Goal: Task Accomplishment & Management: Use online tool/utility

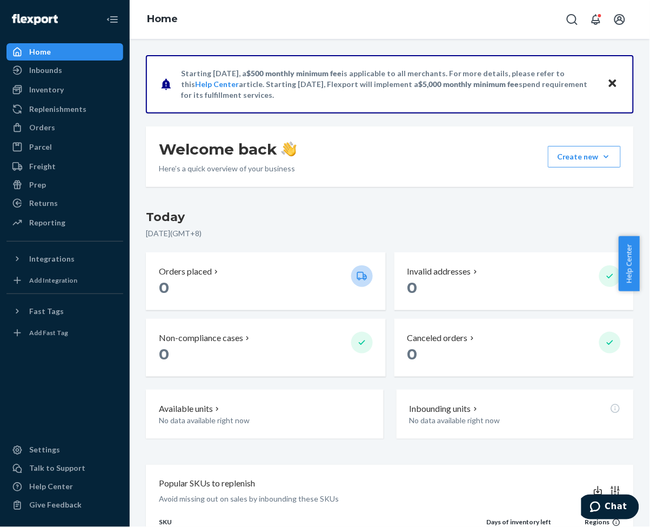
click at [444, 46] on div "Starting [DATE], a $500 monthly minimum fee is applicable to all merchants. For…" at bounding box center [390, 283] width 521 height 488
click at [50, 122] on div "Orders" at bounding box center [42, 127] width 26 height 11
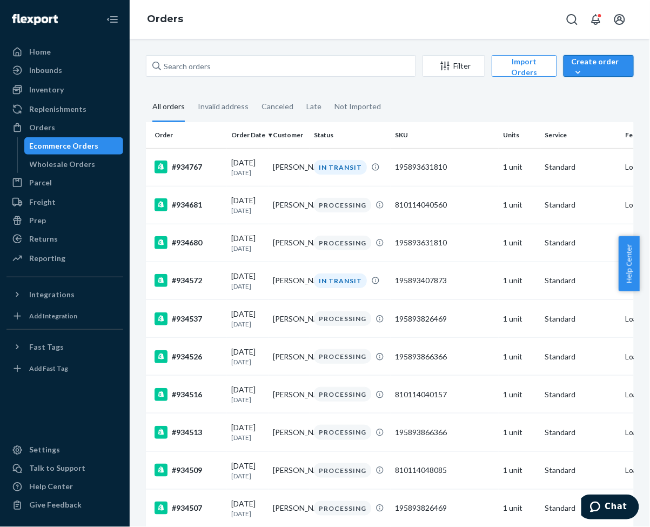
click at [606, 67] on div "Create order" at bounding box center [599, 67] width 54 height 22
click at [591, 92] on span "Ecommerce order" at bounding box center [608, 92] width 67 height 8
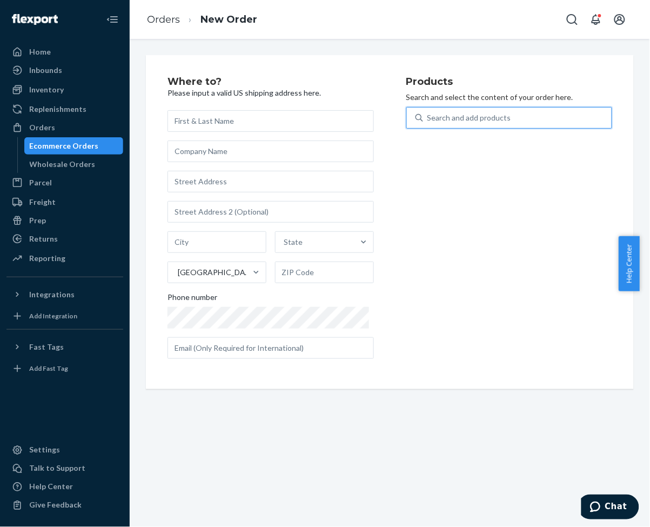
click at [472, 121] on div "Search and add products" at bounding box center [470, 117] width 84 height 11
click at [429, 121] on input "0 results available. Use Up and Down to choose options, press Enter to select t…" at bounding box center [428, 117] width 1 height 11
paste input "195893928729"
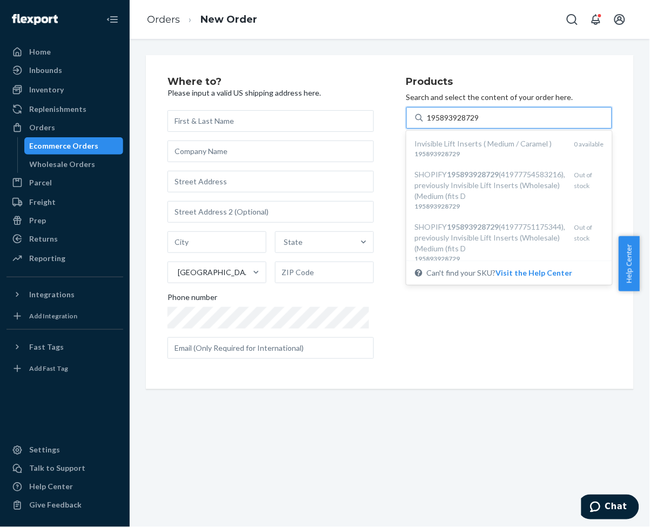
type input "195893928729"
